Goal: Task Accomplishment & Management: Use online tool/utility

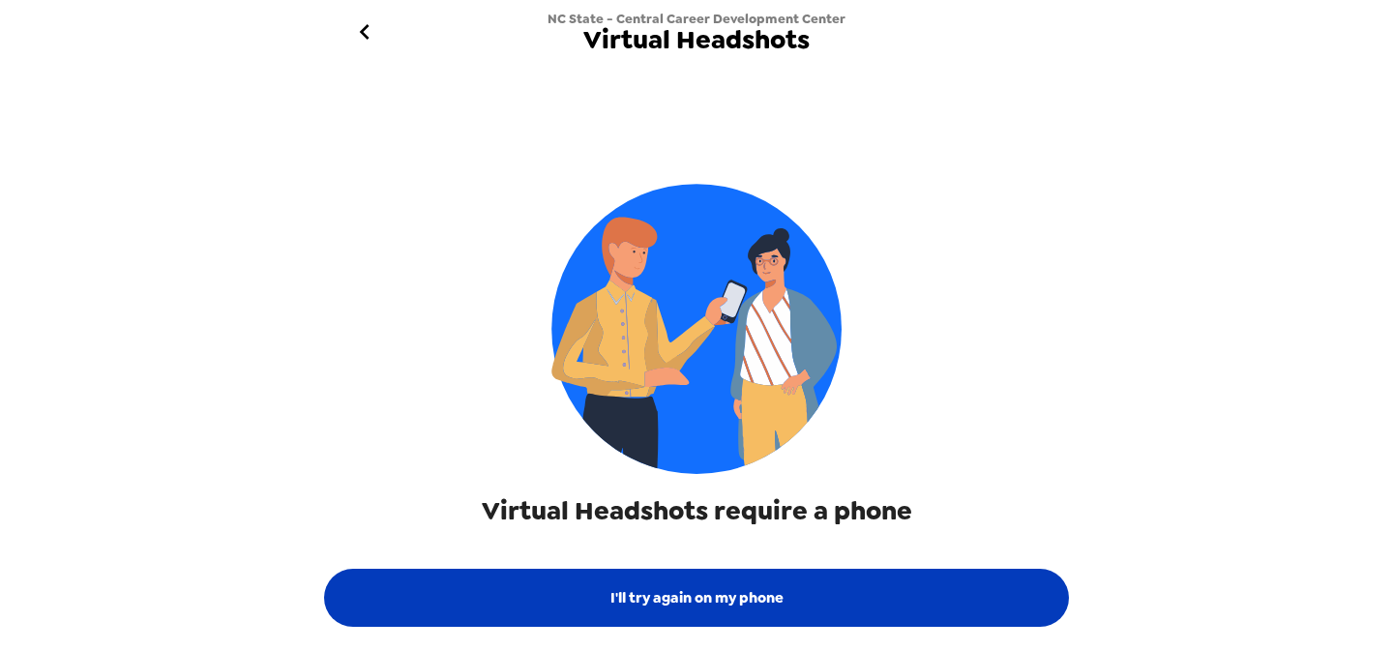
click at [701, 605] on button "I'll try again on my phone" at bounding box center [696, 598] width 745 height 58
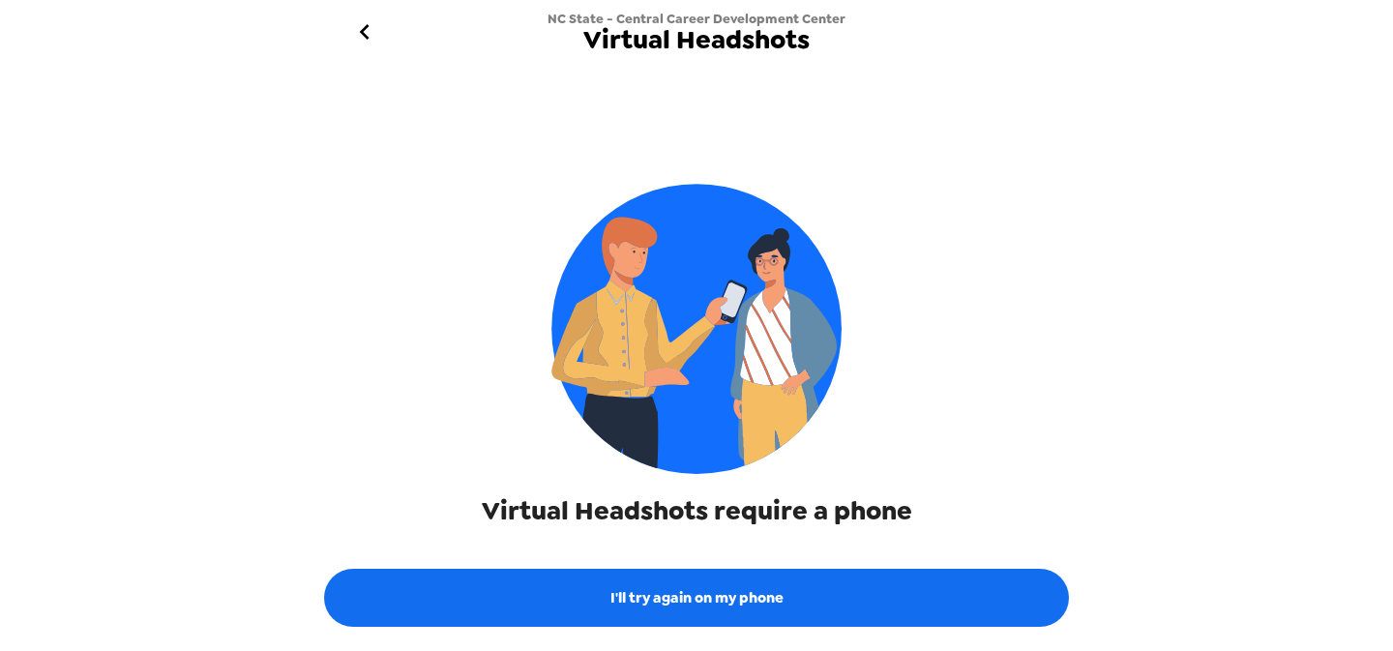
click at [1028, 48] on div at bounding box center [1029, 31] width 63 height 63
